Goal: Information Seeking & Learning: Learn about a topic

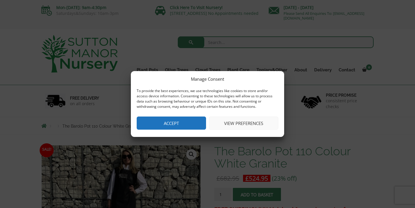
click at [187, 128] on button "Accept" at bounding box center [171, 123] width 69 height 13
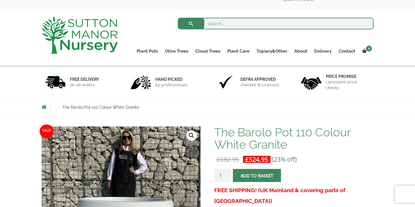
scroll to position [18, 0]
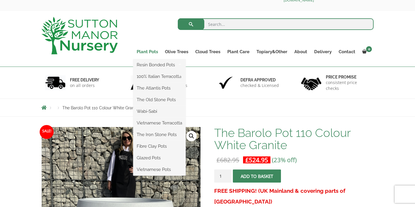
click at [148, 51] on link "Plant Pots" at bounding box center [147, 52] width 28 height 8
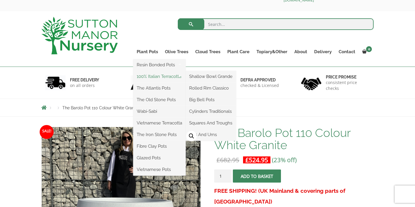
click at [150, 76] on link "100% Italian Terracotta" at bounding box center [159, 76] width 52 height 9
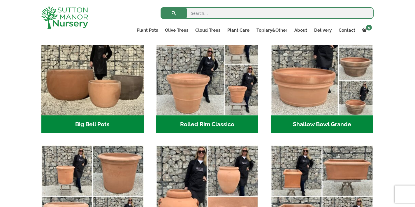
scroll to position [143, 0]
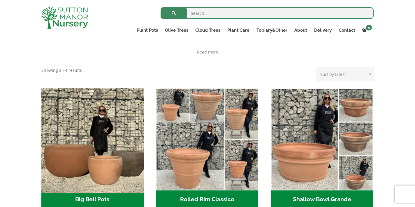
click at [66, 126] on img "Visit product category Big Bell Pots" at bounding box center [92, 139] width 107 height 107
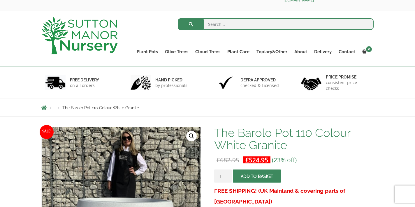
scroll to position [22, 0]
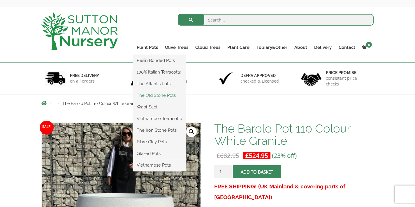
click at [157, 97] on link "The Old Stone Pots" at bounding box center [159, 95] width 52 height 9
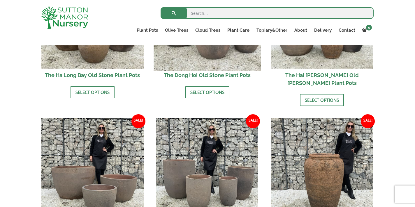
scroll to position [213, 0]
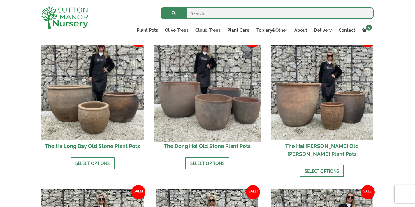
click at [211, 94] on img at bounding box center [207, 88] width 107 height 107
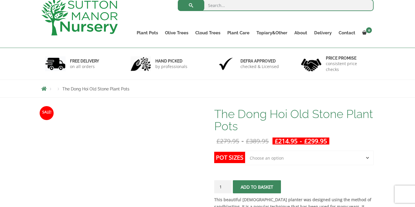
scroll to position [87, 0]
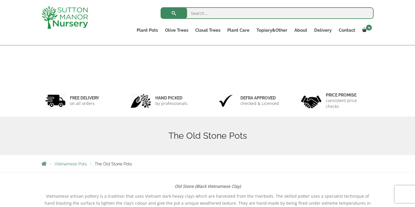
scroll to position [213, 0]
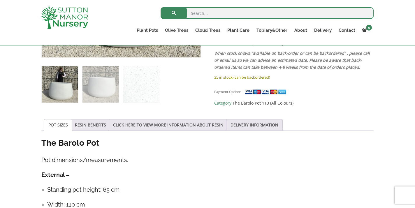
scroll to position [41, 0]
